Goal: Information Seeking & Learning: Learn about a topic

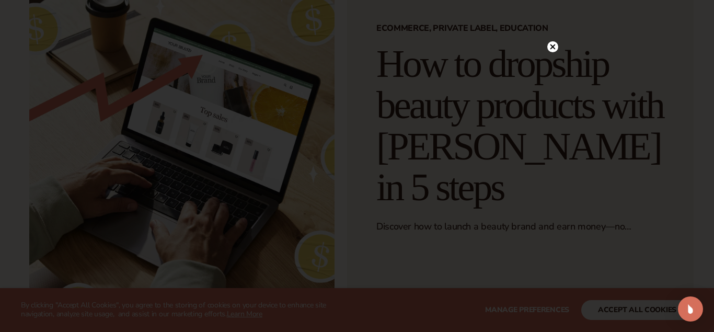
scroll to position [105, 0]
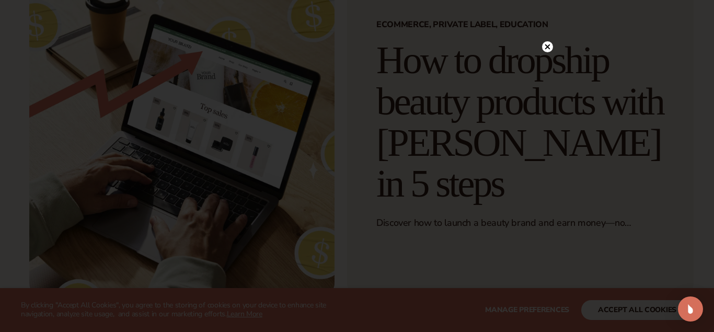
click at [546, 46] on circle at bounding box center [547, 46] width 11 height 11
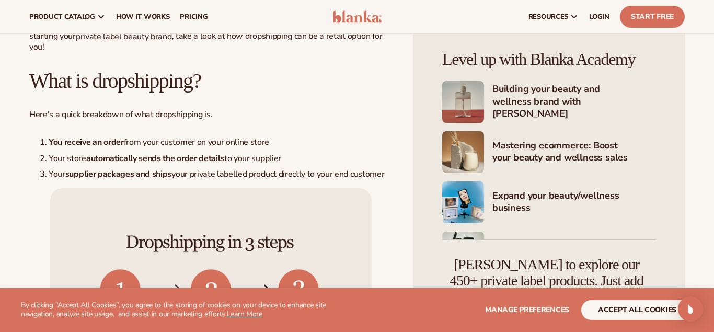
scroll to position [0, 0]
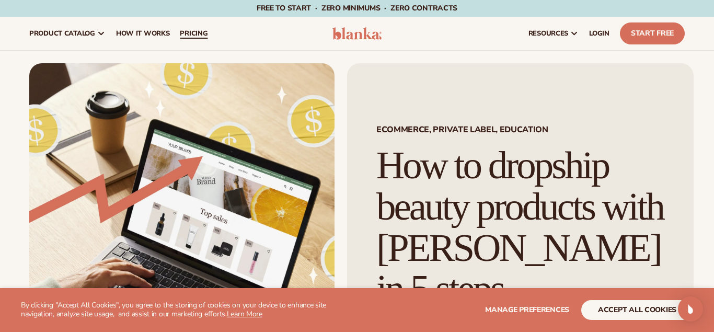
click at [193, 32] on span "pricing" at bounding box center [194, 33] width 28 height 8
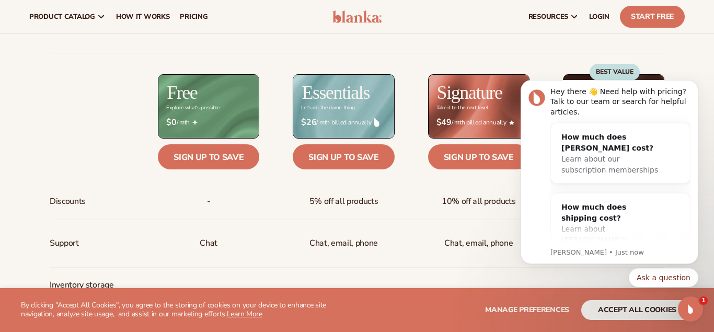
scroll to position [373, 0]
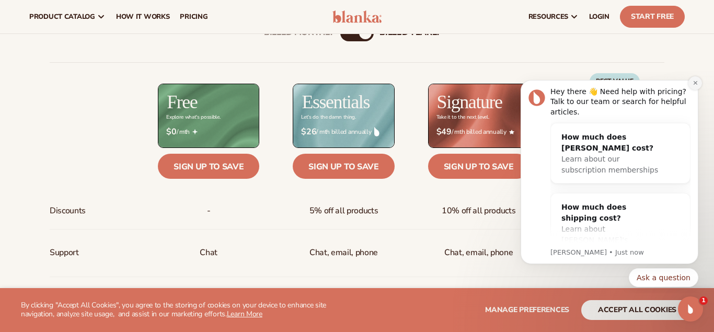
click at [695, 86] on button "Dismiss notification" at bounding box center [696, 83] width 14 height 14
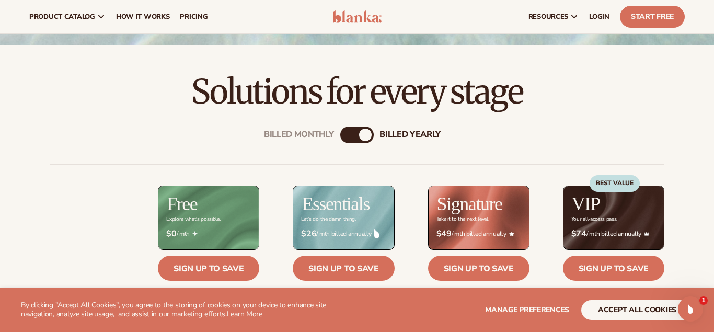
scroll to position [270, 0]
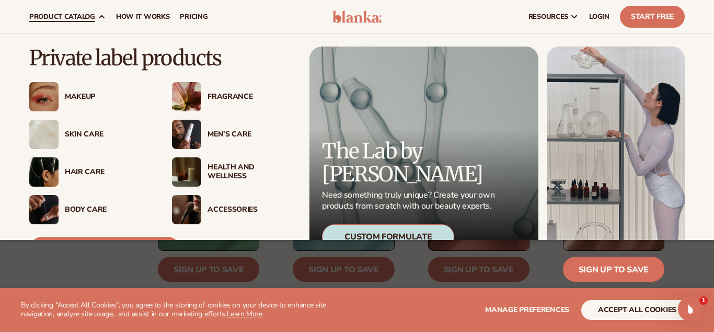
click at [71, 134] on div "Skin Care" at bounding box center [108, 134] width 86 height 9
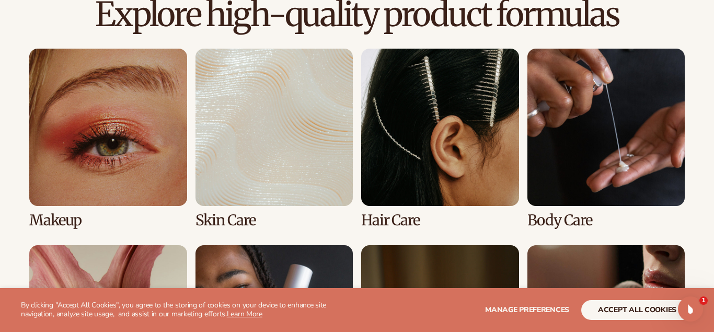
scroll to position [733, 0]
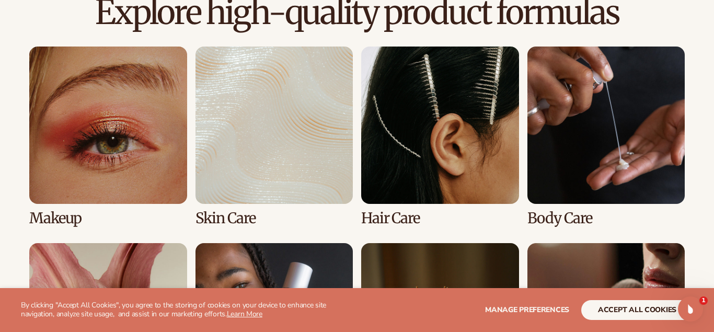
click at [277, 180] on link "2 / 8" at bounding box center [275, 137] width 158 height 180
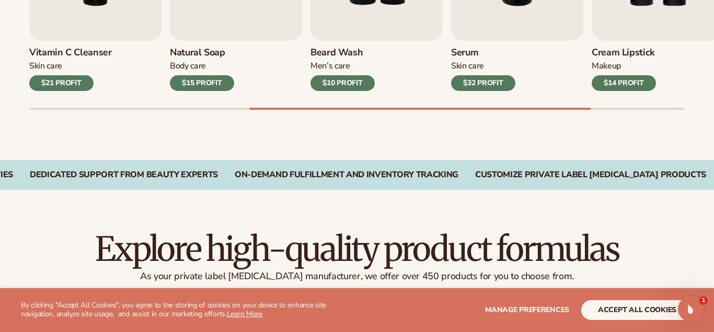
scroll to position [510, 0]
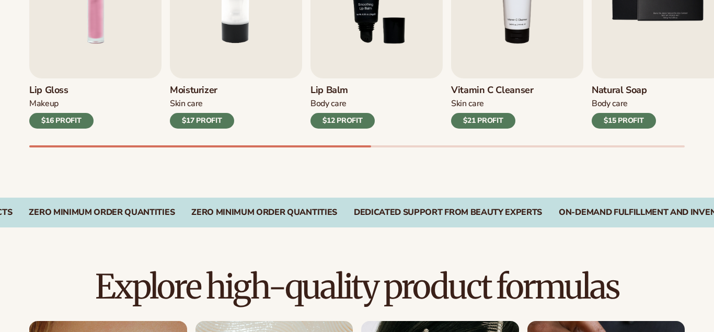
scroll to position [733, 0]
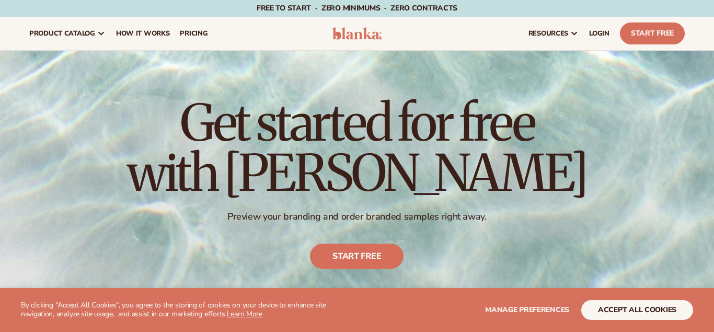
scroll to position [270, 0]
